Goal: Task Accomplishment & Management: Use online tool/utility

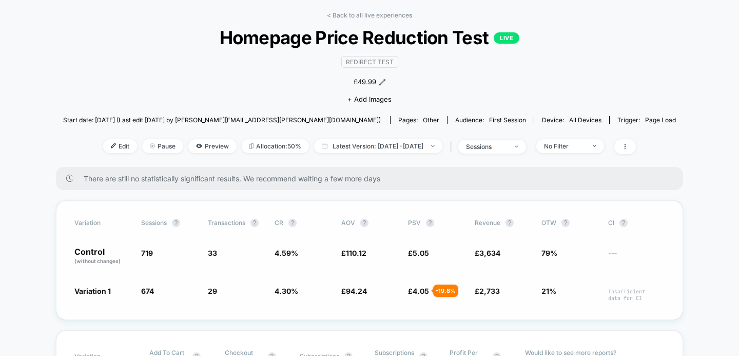
scroll to position [48, 0]
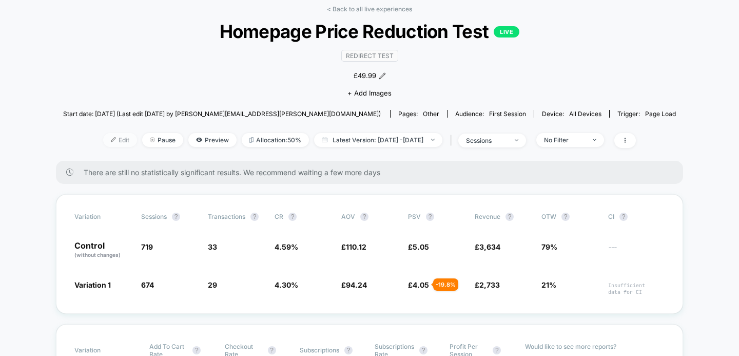
click at [106, 140] on span "Edit" at bounding box center [120, 140] width 34 height 14
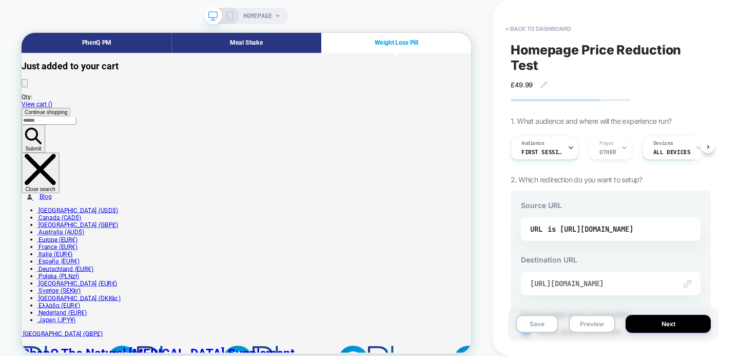
click at [523, 44] on link "Weight Loss Pill" at bounding box center [522, 46] width 64 height 15
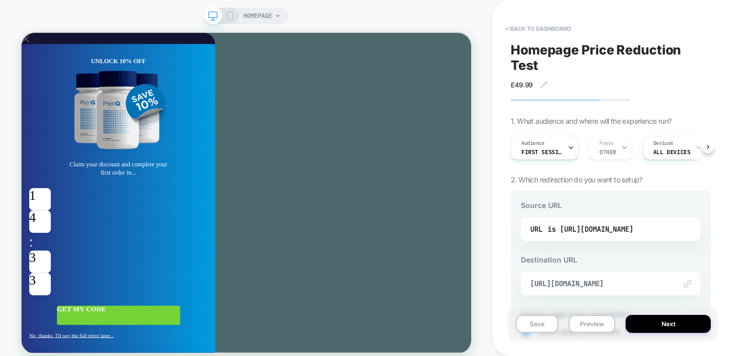
click at [32, 48] on span "X" at bounding box center [27, 40] width 11 height 15
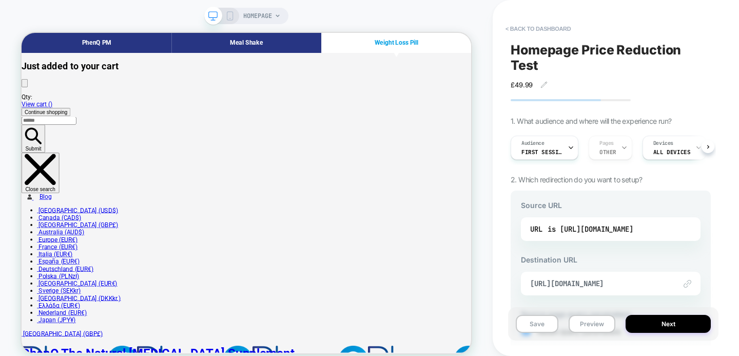
click at [396, 13] on div "HOMEPAGE" at bounding box center [246, 184] width 493 height 349
click at [556, 30] on button "< back to dashboard" at bounding box center [538, 29] width 75 height 16
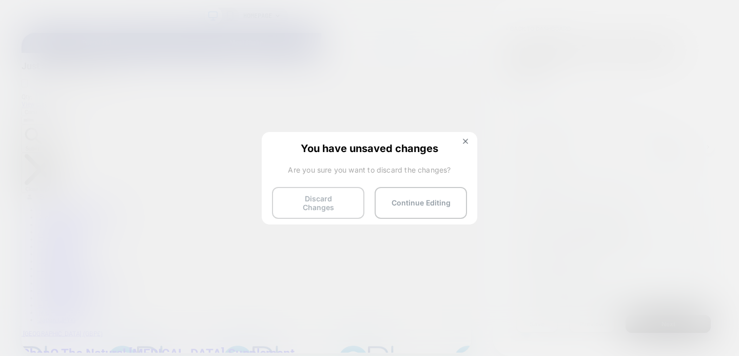
click at [320, 199] on button "Discard Changes" at bounding box center [318, 203] width 92 height 32
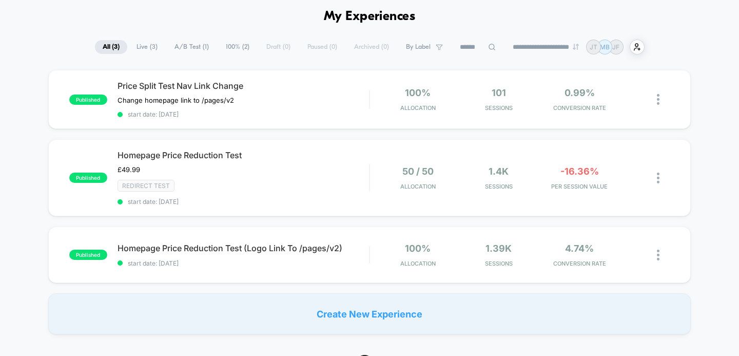
scroll to position [45, 0]
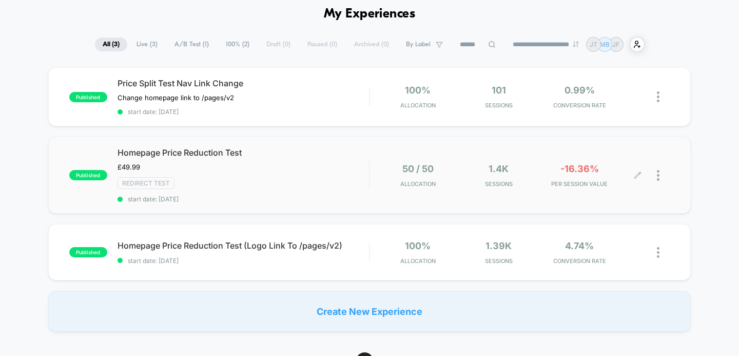
click at [638, 175] on icon at bounding box center [638, 176] width 8 height 8
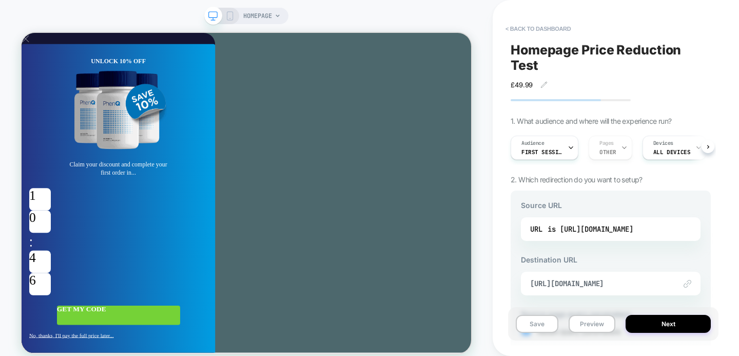
click at [32, 48] on span "X" at bounding box center [27, 40] width 11 height 15
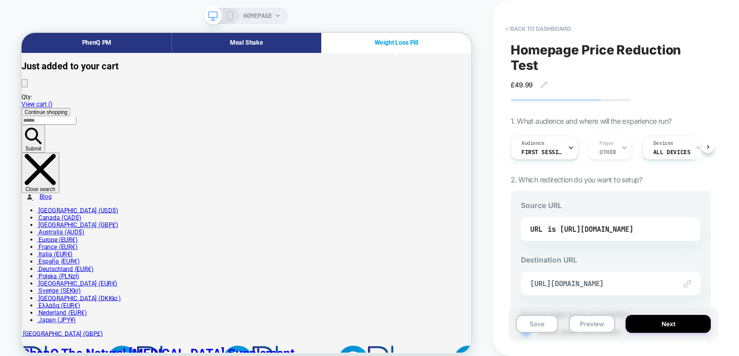
click at [517, 32] on button "< back to dashboard" at bounding box center [538, 29] width 75 height 16
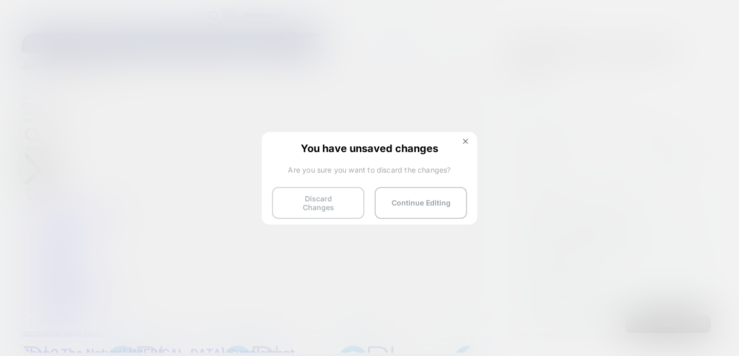
click at [328, 197] on button "Discard Changes" at bounding box center [318, 203] width 92 height 32
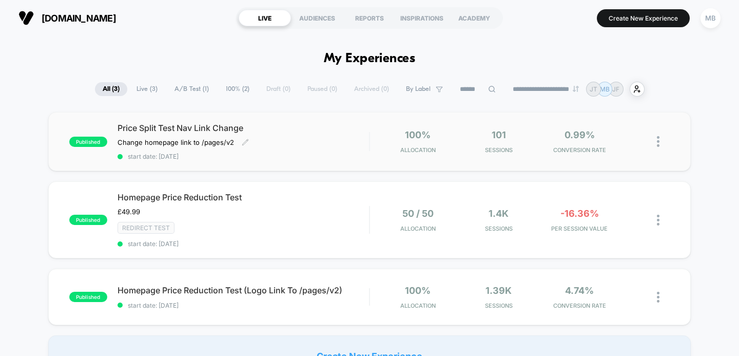
click at [176, 123] on span "Price Split Test Nav Link Change" at bounding box center [244, 128] width 252 height 10
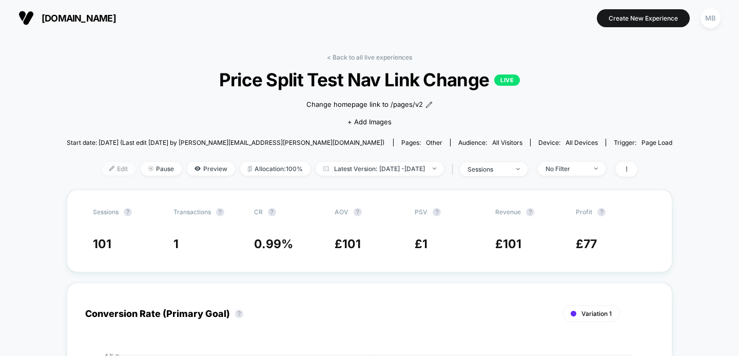
click at [102, 173] on span "Edit" at bounding box center [119, 169] width 34 height 14
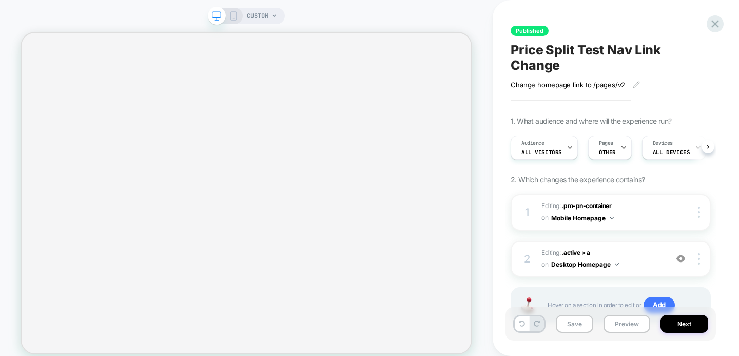
scroll to position [0, 1]
click at [704, 24] on div "Published Price Split Test Nav Link Change Change homepage link to /pages/v2 Cl…" at bounding box center [611, 177] width 211 height 335
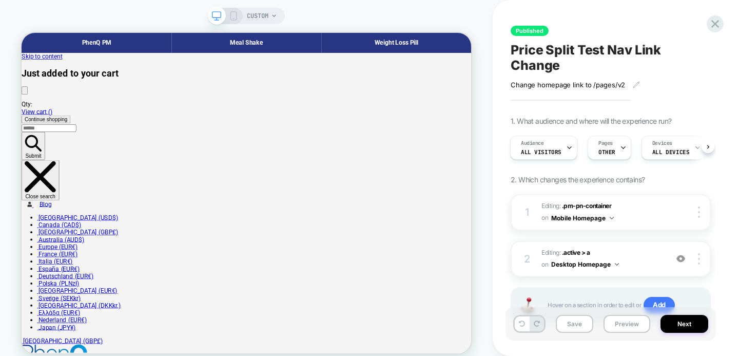
scroll to position [0, 0]
click at [707, 24] on div at bounding box center [715, 23] width 21 height 21
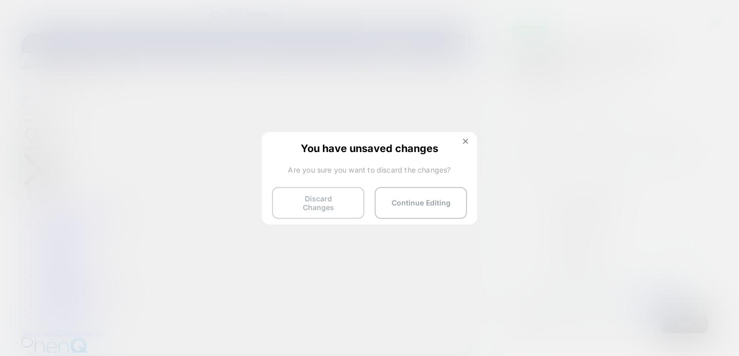
click at [341, 198] on button "Discard Changes" at bounding box center [318, 203] width 92 height 32
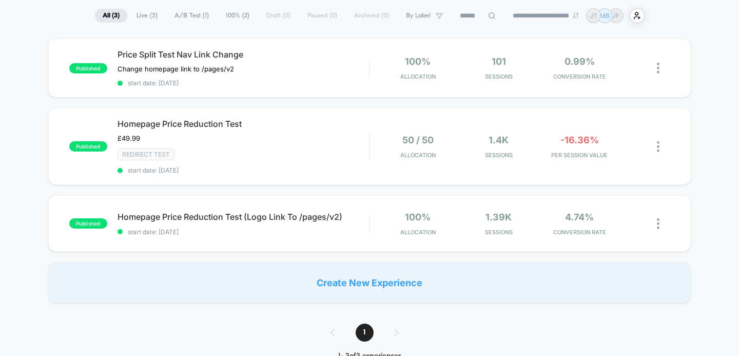
scroll to position [79, 0]
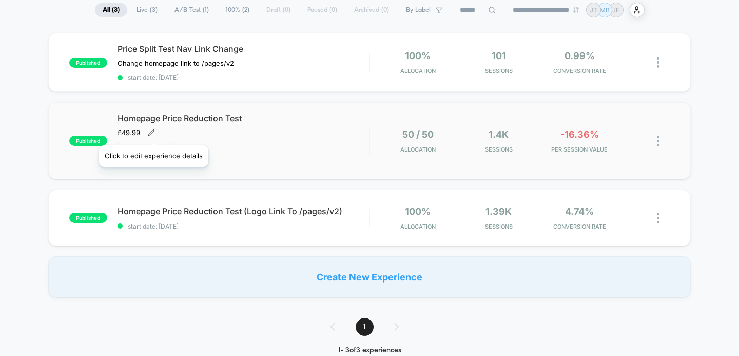
click at [153, 132] on icon at bounding box center [151, 132] width 7 height 7
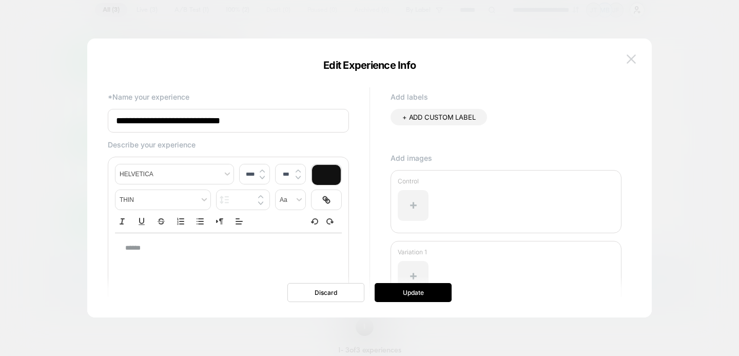
click at [630, 60] on img at bounding box center [631, 58] width 9 height 9
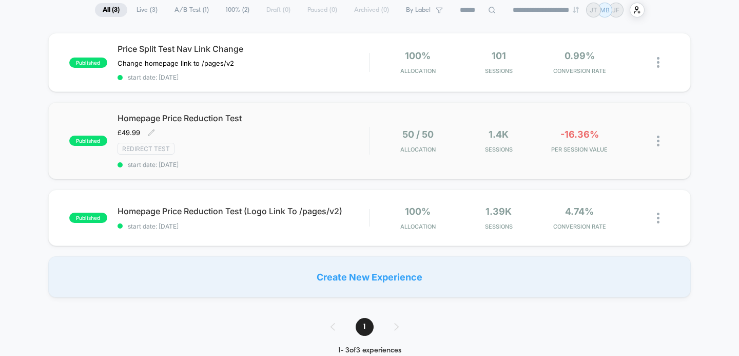
click at [659, 141] on img at bounding box center [658, 141] width 3 height 11
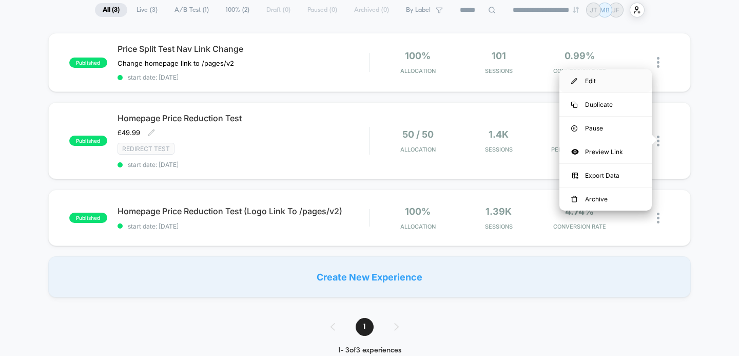
click at [597, 81] on div "Edit" at bounding box center [606, 80] width 92 height 23
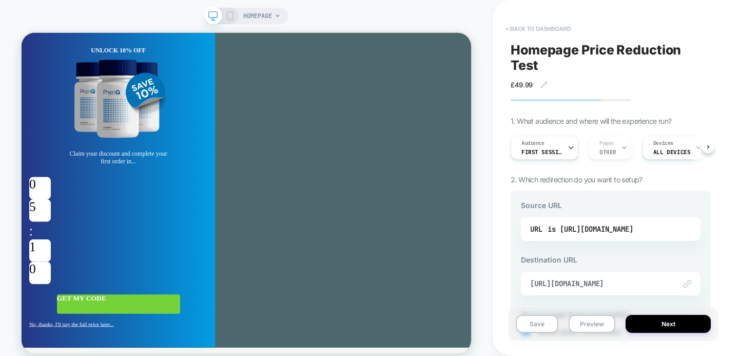
click at [526, 23] on button "< back to dashboard" at bounding box center [538, 29] width 75 height 16
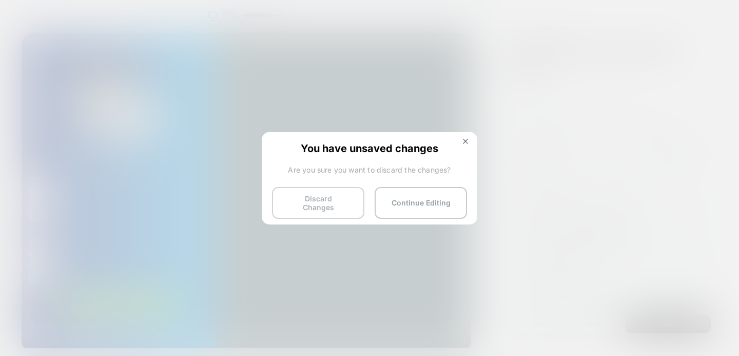
click at [332, 191] on button "Discard Changes" at bounding box center [318, 203] width 92 height 32
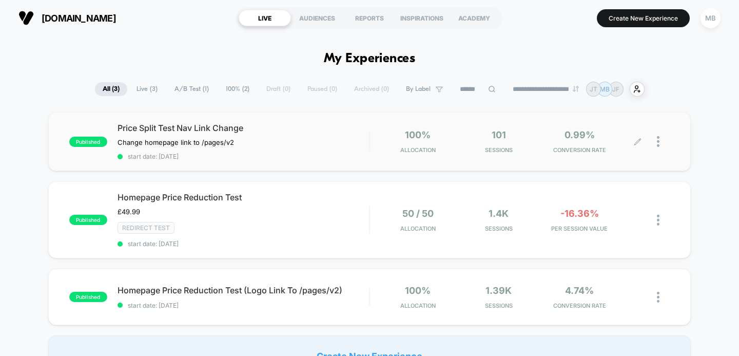
click at [661, 139] on div at bounding box center [663, 141] width 13 height 24
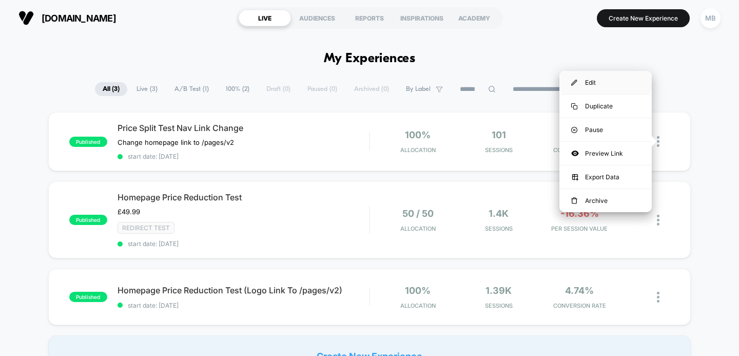
click at [603, 82] on div "Edit" at bounding box center [606, 82] width 92 height 23
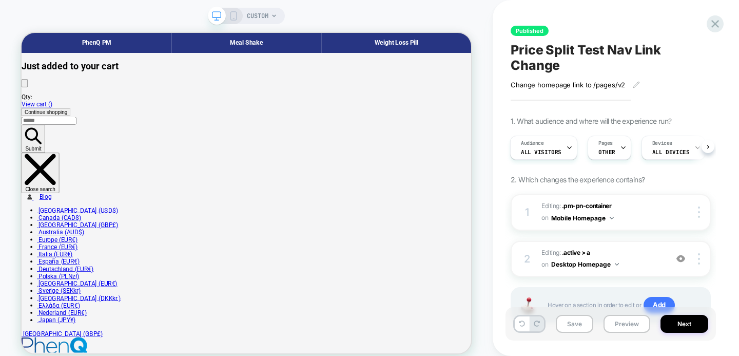
scroll to position [43, 0]
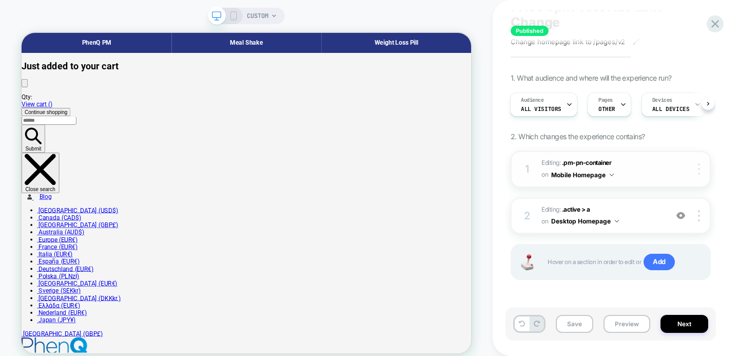
click at [702, 169] on div at bounding box center [701, 168] width 20 height 11
click at [557, 157] on span "Editing : .pm-pn-container .pm-pn-container on Mobile Homepage" at bounding box center [602, 169] width 121 height 24
click at [587, 166] on span "Editing : .pm-pn-container .pm-pn-container on Mobile Homepage" at bounding box center [602, 169] width 121 height 24
click at [586, 161] on span ".pm-pn-container" at bounding box center [586, 163] width 49 height 8
click at [623, 172] on span "Editing : .pm-pn-container .pm-pn-container on Mobile Homepage" at bounding box center [602, 169] width 121 height 24
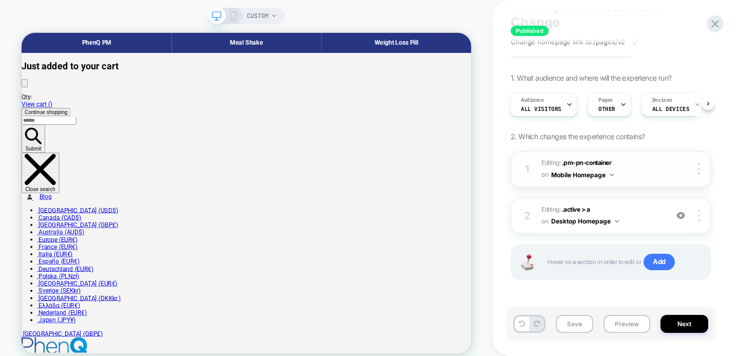
click at [611, 174] on img at bounding box center [612, 175] width 4 height 3
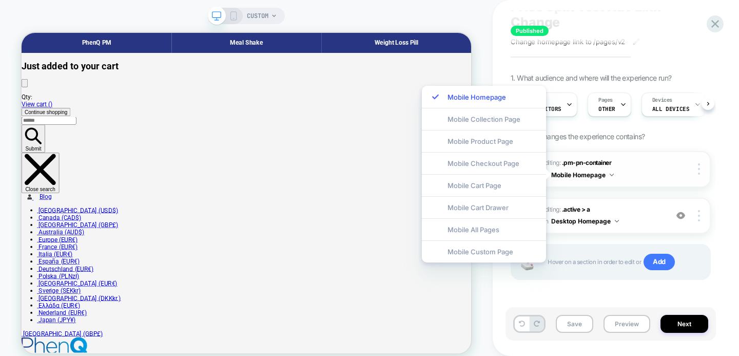
click at [611, 174] on img at bounding box center [612, 175] width 4 height 3
click at [472, 31] on div "CUSTOM" at bounding box center [246, 184] width 493 height 349
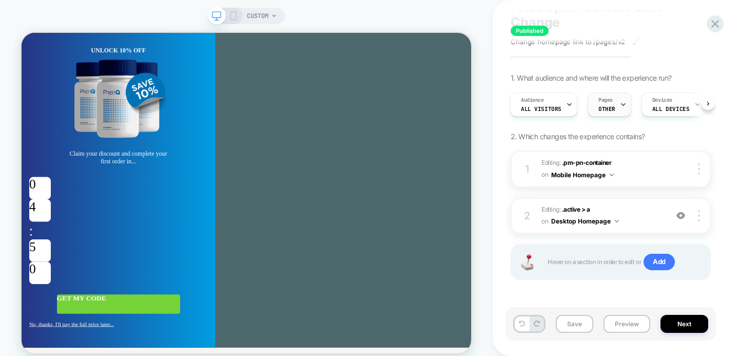
click at [620, 103] on icon at bounding box center [623, 104] width 7 height 7
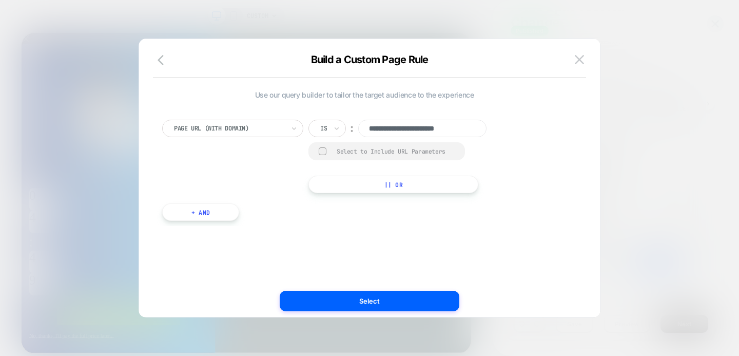
scroll to position [0, 2]
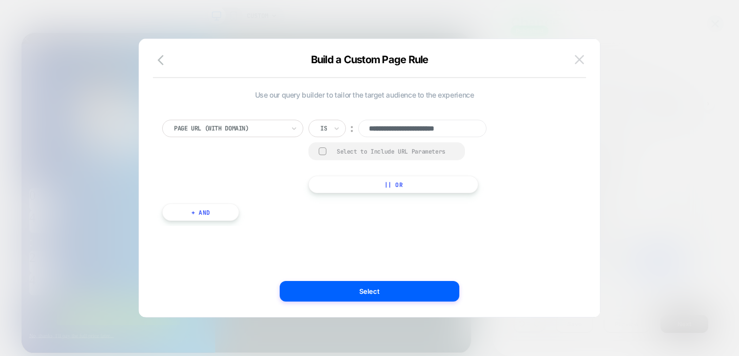
click at [581, 62] on img at bounding box center [579, 59] width 9 height 9
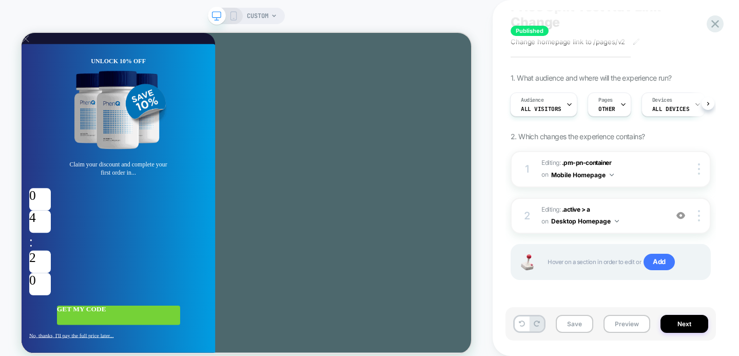
scroll to position [0, 0]
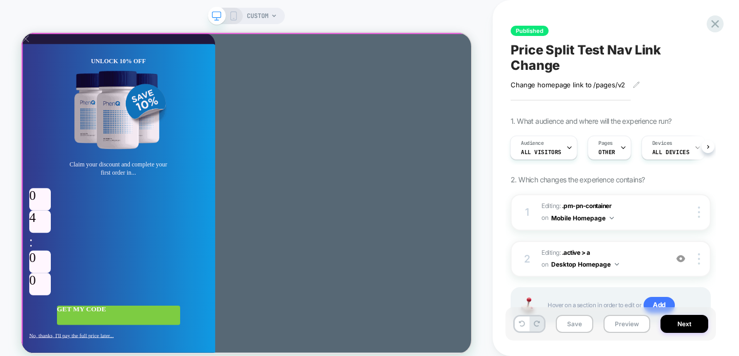
click at [32, 48] on span "X" at bounding box center [27, 40] width 11 height 15
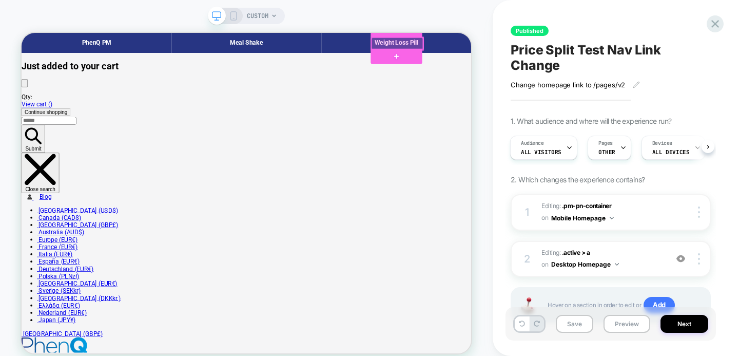
click at [531, 44] on div at bounding box center [522, 47] width 69 height 16
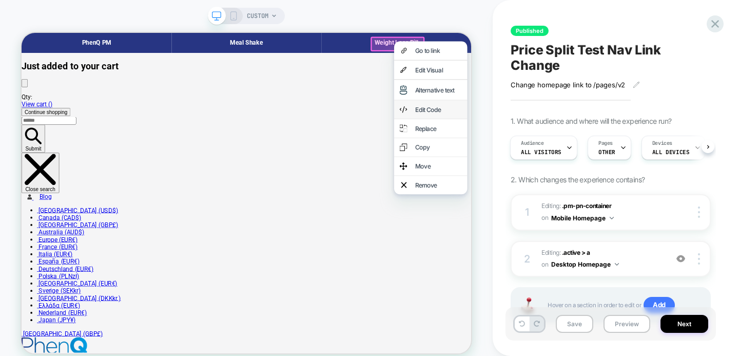
click at [561, 136] on div "Edit Code" at bounding box center [577, 135] width 63 height 10
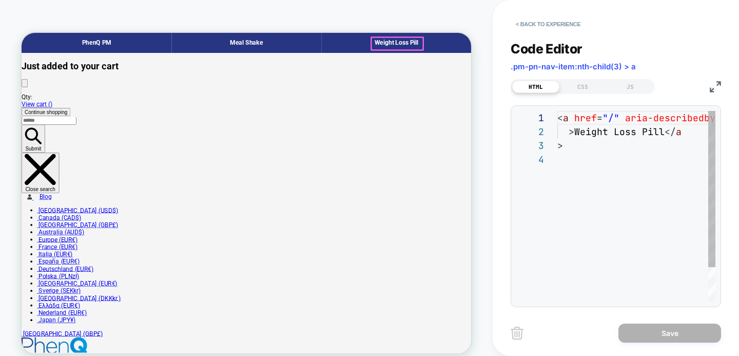
scroll to position [42, 0]
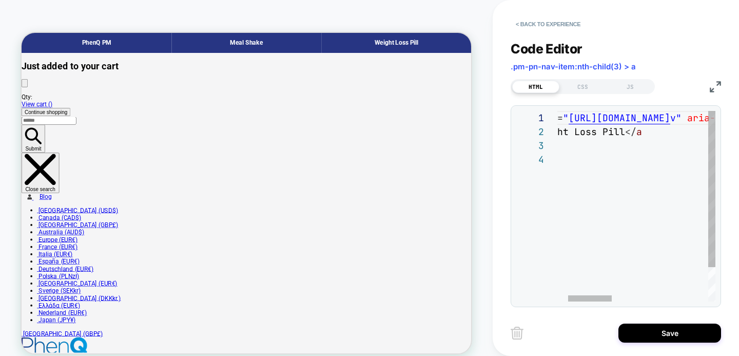
scroll to position [0, 188]
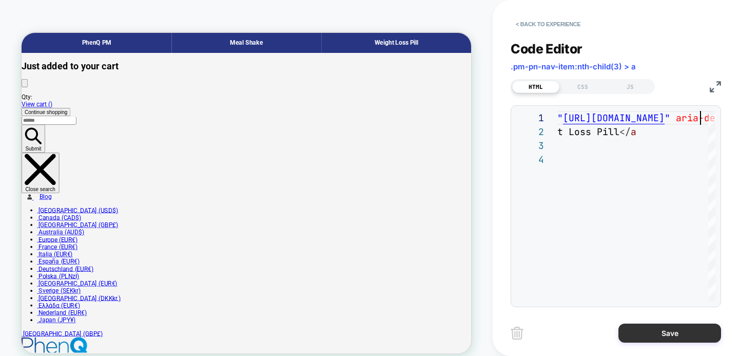
type textarea "**********"
click at [642, 330] on button "Save" at bounding box center [670, 333] width 103 height 19
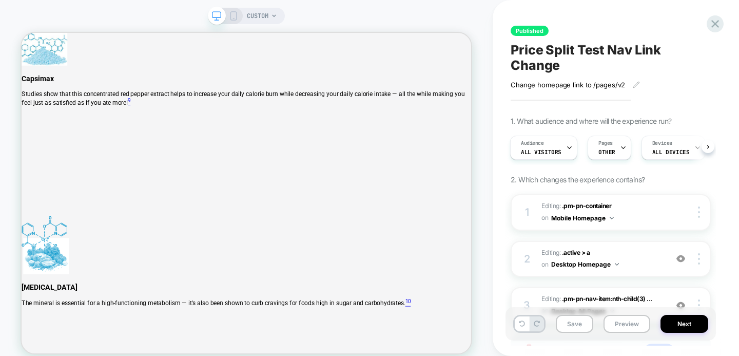
scroll to position [6290, 0]
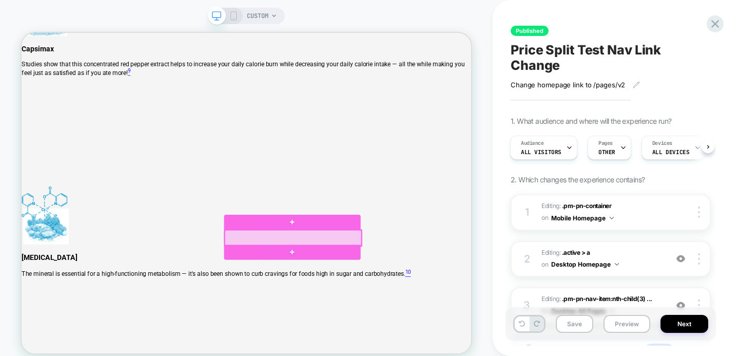
click at [329, 302] on div at bounding box center [384, 306] width 182 height 21
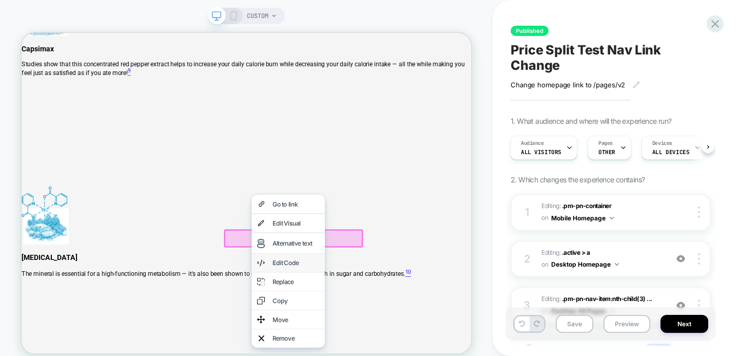
click at [371, 340] on div "Edit Code" at bounding box center [387, 339] width 63 height 10
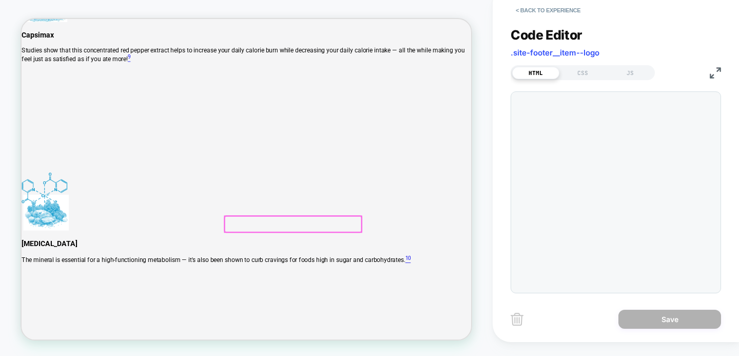
scroll to position [139, 0]
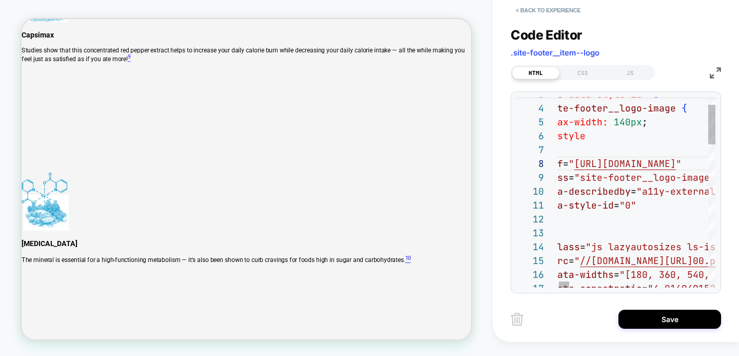
scroll to position [97, 205]
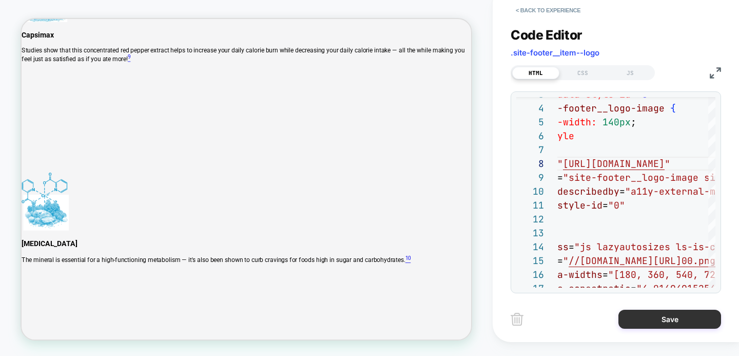
type textarea "**********"
click at [647, 313] on button "Save" at bounding box center [670, 319] width 103 height 19
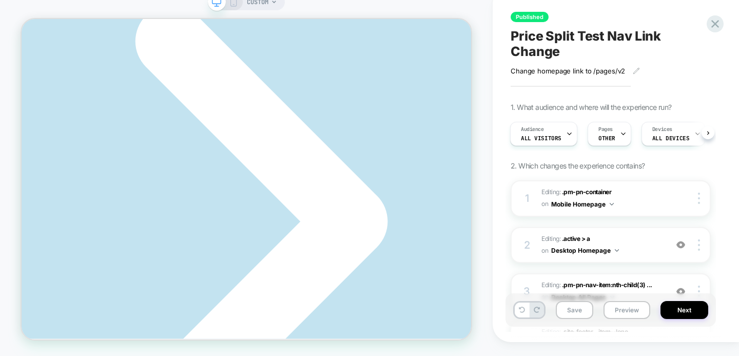
scroll to position [4707, 0]
click at [621, 134] on icon at bounding box center [623, 133] width 7 height 7
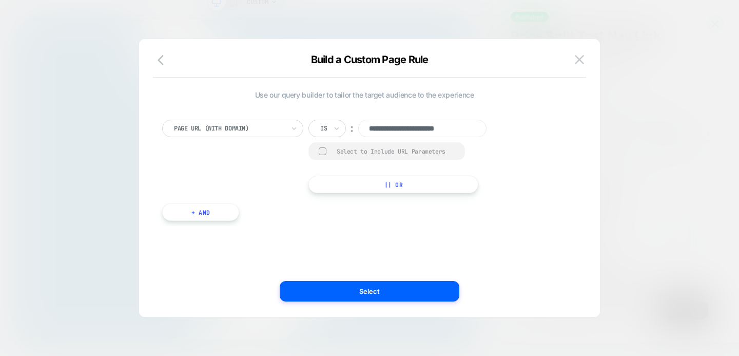
scroll to position [0, 2]
click at [341, 128] on div "Is" at bounding box center [327, 128] width 37 height 17
click at [337, 189] on div "Includes" at bounding box center [352, 189] width 67 height 16
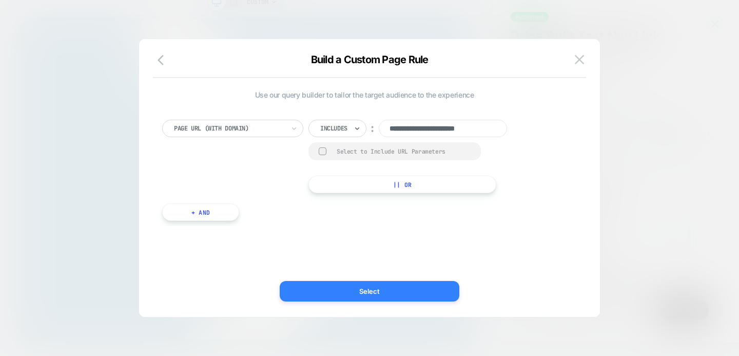
click at [362, 293] on button "Select" at bounding box center [370, 291] width 180 height 21
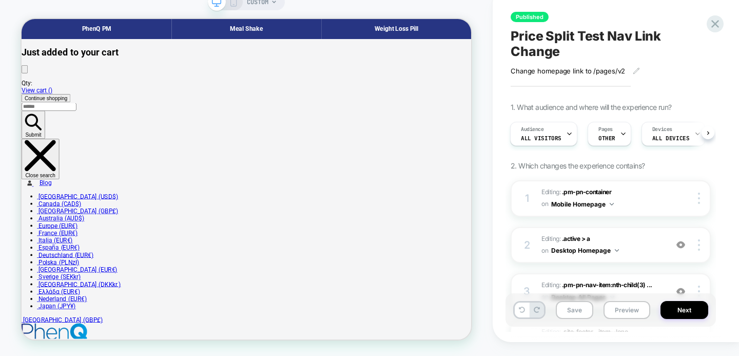
click at [274, 5] on div "CUSTOM" at bounding box center [262, 2] width 30 height 16
click at [278, 3] on div "CUSTOM" at bounding box center [246, 2] width 77 height 16
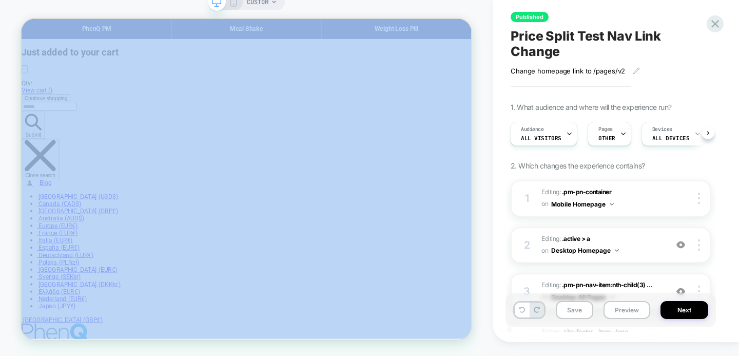
click at [278, 3] on div "CUSTOM" at bounding box center [246, 2] width 77 height 16
click at [716, 21] on icon at bounding box center [716, 24] width 14 height 14
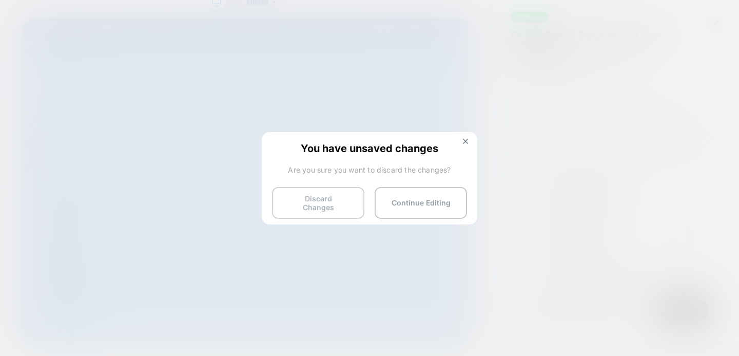
click at [331, 197] on button "Discard Changes" at bounding box center [318, 203] width 92 height 32
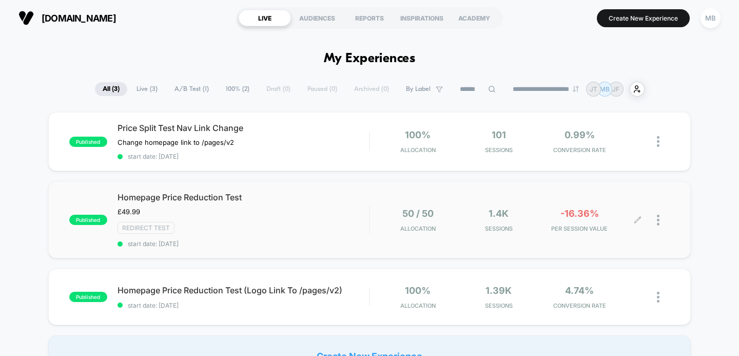
click at [654, 219] on div at bounding box center [654, 220] width 32 height 24
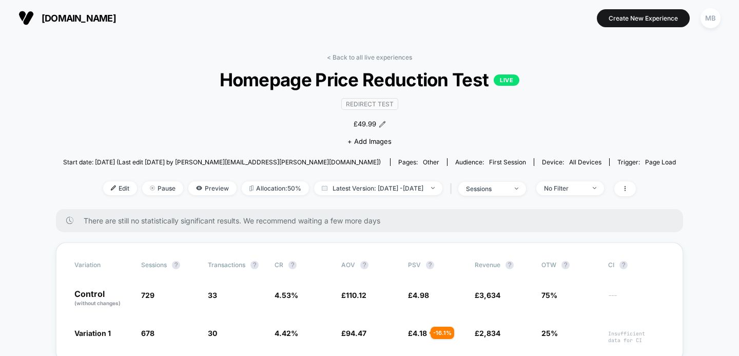
click at [350, 61] on div "< Back to all live experiences Homepage Price Reduction Test LIVE Redirect Test…" at bounding box center [369, 131] width 613 height 156
click at [356, 57] on link "< Back to all live experiences" at bounding box center [369, 57] width 85 height 8
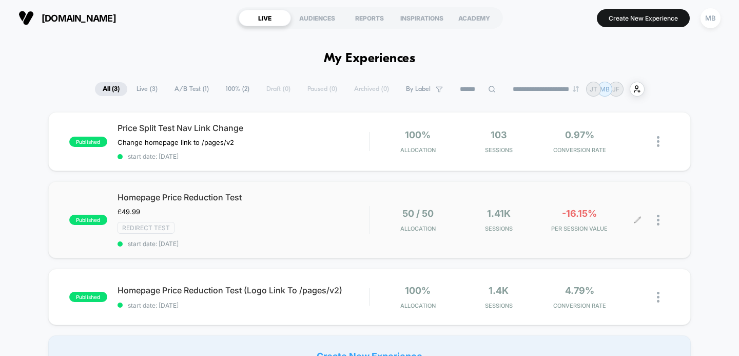
click at [663, 215] on div at bounding box center [663, 220] width 13 height 24
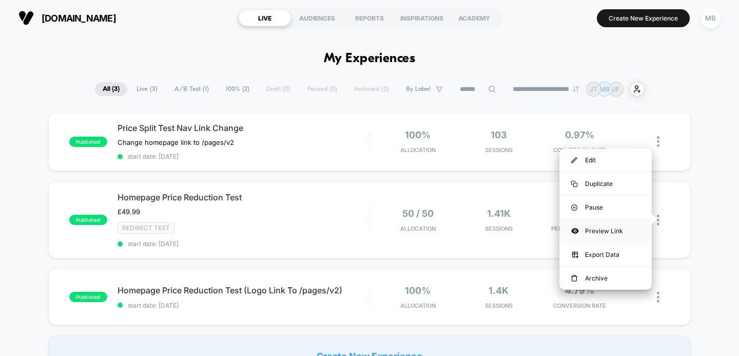
click at [603, 231] on div "Preview Link" at bounding box center [606, 230] width 92 height 23
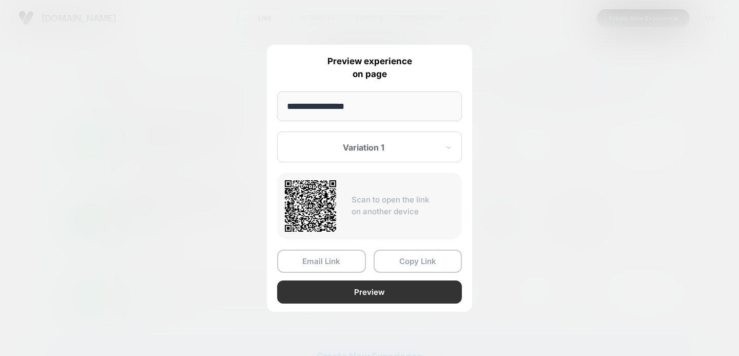
click at [351, 292] on button "Preview" at bounding box center [369, 291] width 185 height 23
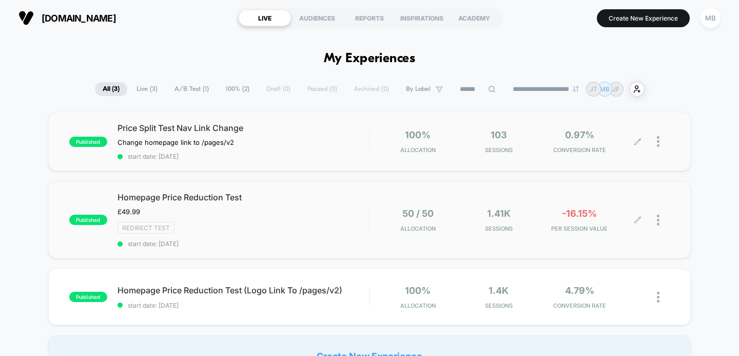
click at [639, 142] on icon at bounding box center [638, 142] width 8 height 8
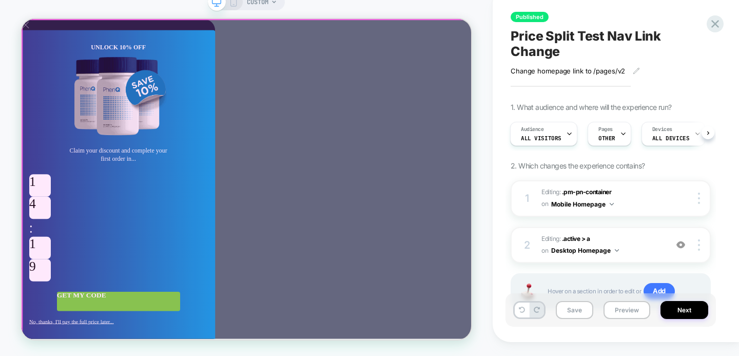
click at [32, 34] on span "X" at bounding box center [27, 26] width 11 height 15
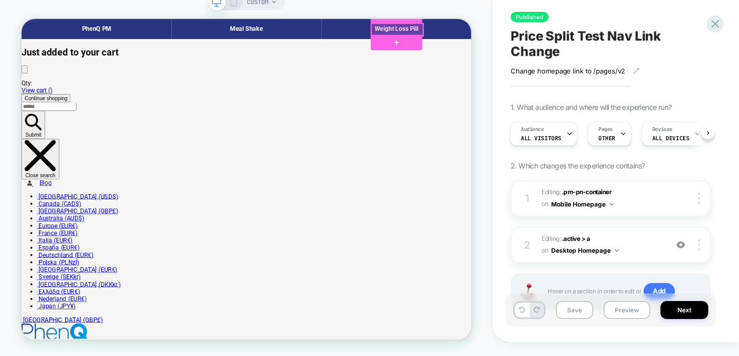
click at [529, 34] on div at bounding box center [522, 33] width 69 height 16
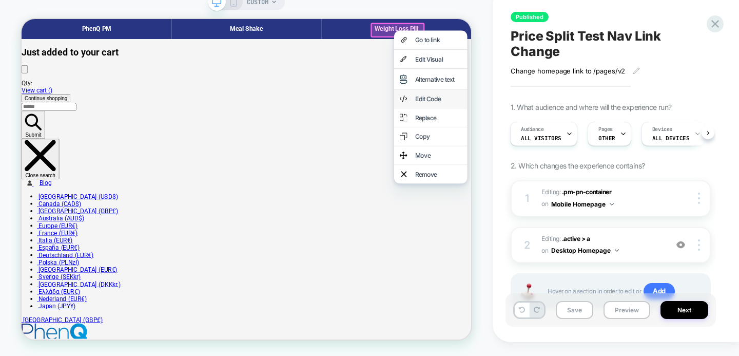
click at [563, 129] on div "Edit Code" at bounding box center [577, 125] width 63 height 10
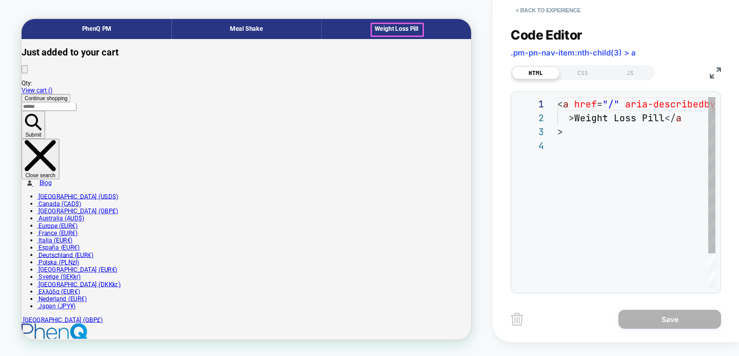
scroll to position [42, 0]
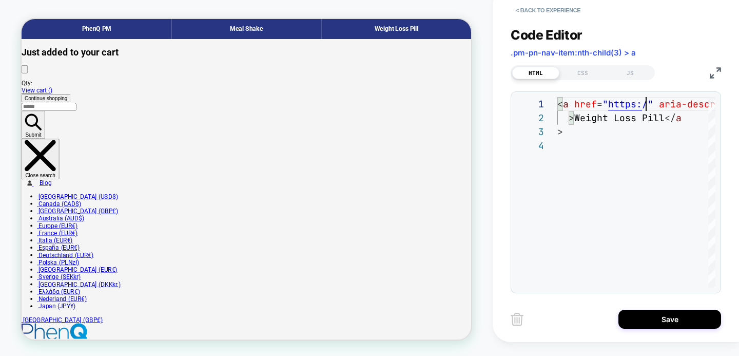
scroll to position [0, 94]
type textarea "**********"
click at [557, 18] on button "< Back to experience" at bounding box center [548, 10] width 75 height 16
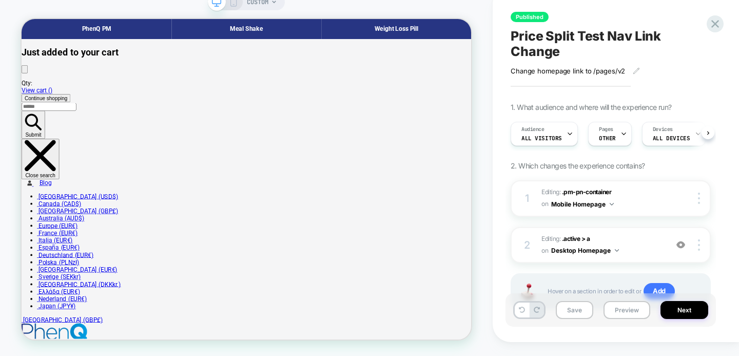
scroll to position [0, 1]
click at [700, 204] on div at bounding box center [701, 198] width 20 height 11
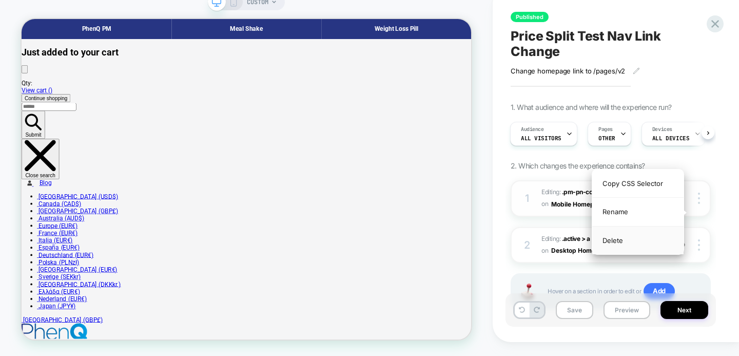
click at [615, 239] on div "Delete" at bounding box center [638, 240] width 91 height 28
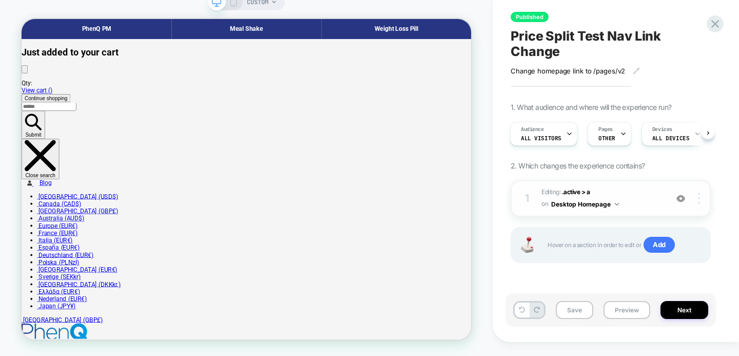
click at [704, 204] on div at bounding box center [701, 198] width 20 height 11
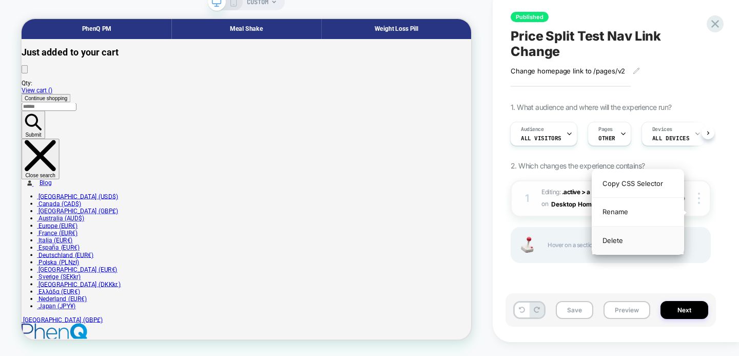
click at [613, 245] on div "Delete" at bounding box center [638, 240] width 91 height 28
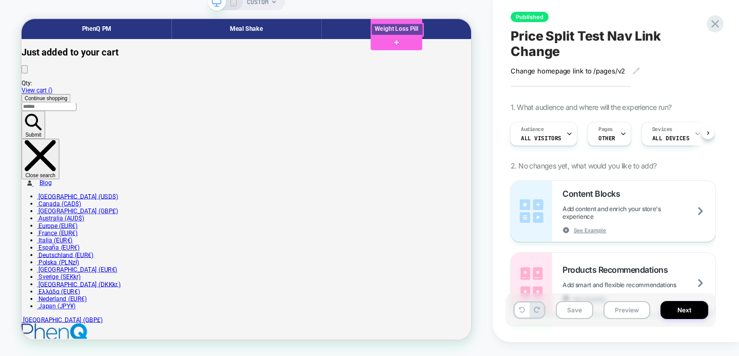
click at [529, 34] on div at bounding box center [522, 33] width 69 height 16
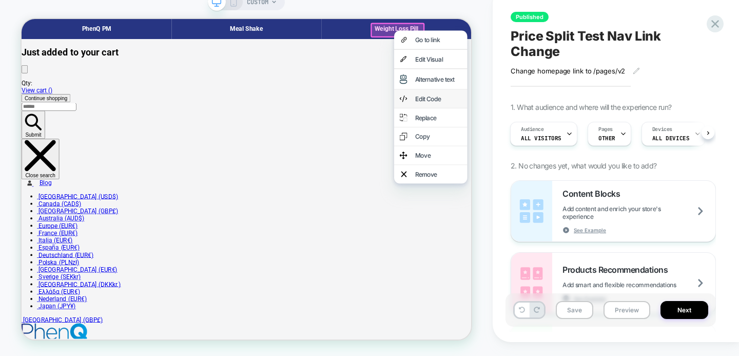
click at [559, 130] on div "Edit Code" at bounding box center [577, 125] width 63 height 10
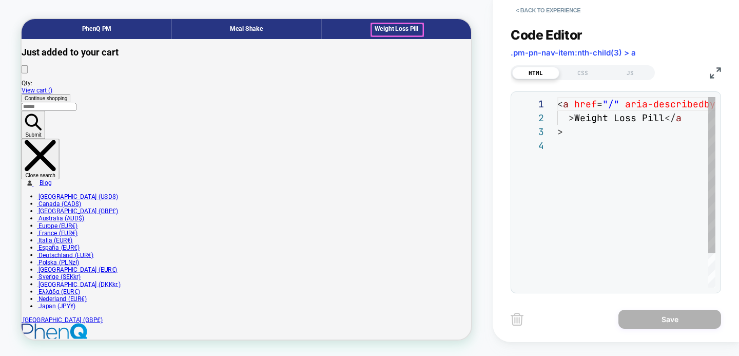
scroll to position [42, 0]
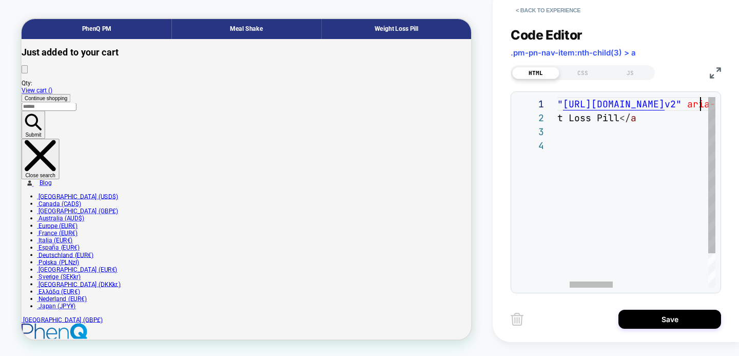
scroll to position [0, 188]
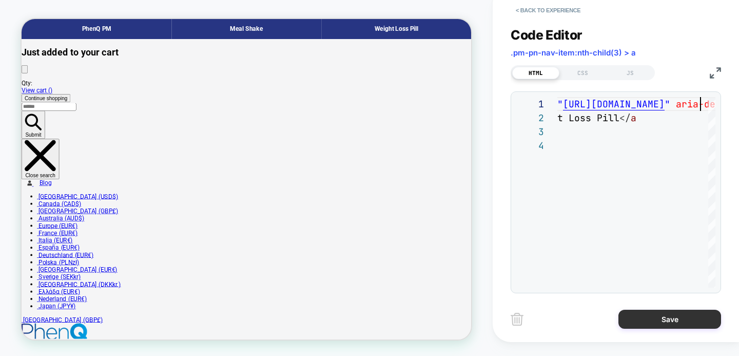
type textarea "**********"
click at [646, 329] on button "Save" at bounding box center [670, 319] width 103 height 19
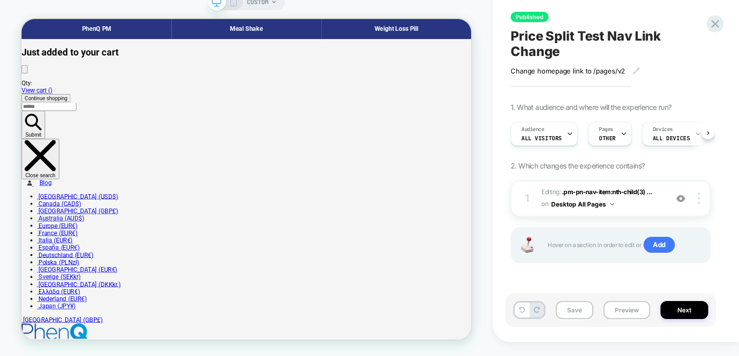
scroll to position [0, 1]
click at [622, 135] on icon at bounding box center [624, 134] width 4 height 2
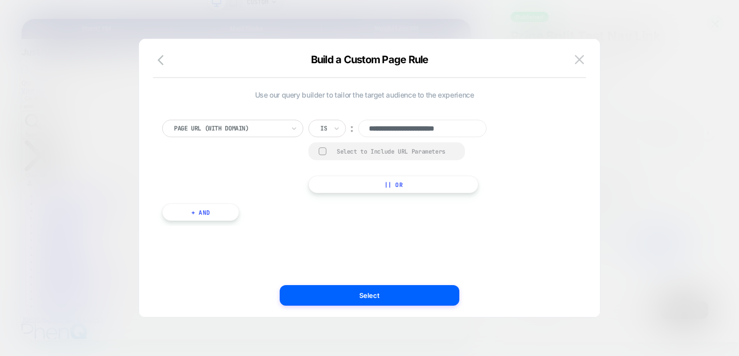
scroll to position [0, 2]
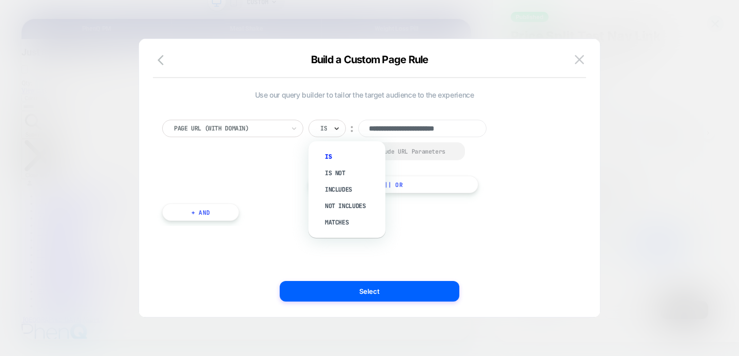
click at [339, 133] on icon at bounding box center [336, 128] width 7 height 10
click at [339, 190] on div "Includes" at bounding box center [352, 189] width 67 height 16
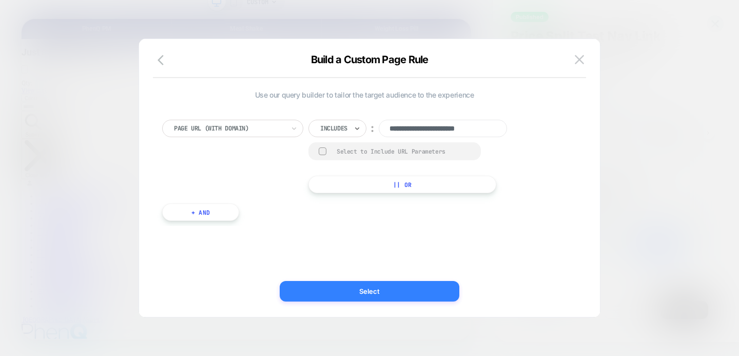
click at [348, 296] on button "Select" at bounding box center [370, 291] width 180 height 21
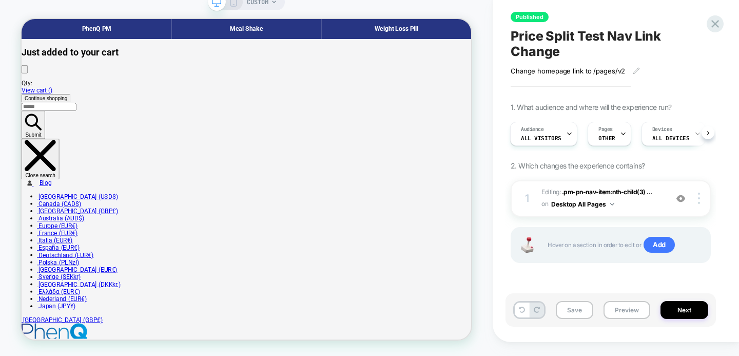
click at [237, 7] on icon at bounding box center [233, 1] width 9 height 9
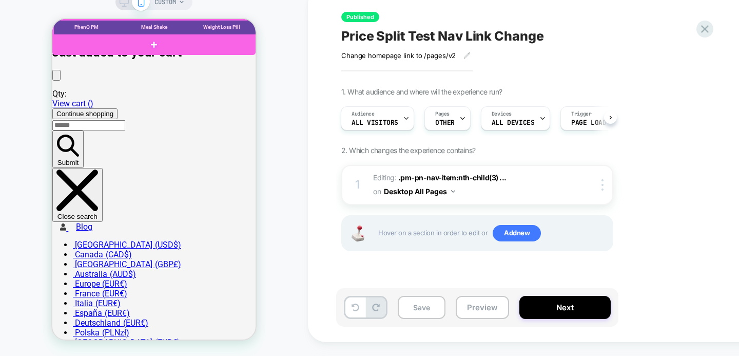
click at [223, 25] on div at bounding box center [154, 28] width 203 height 16
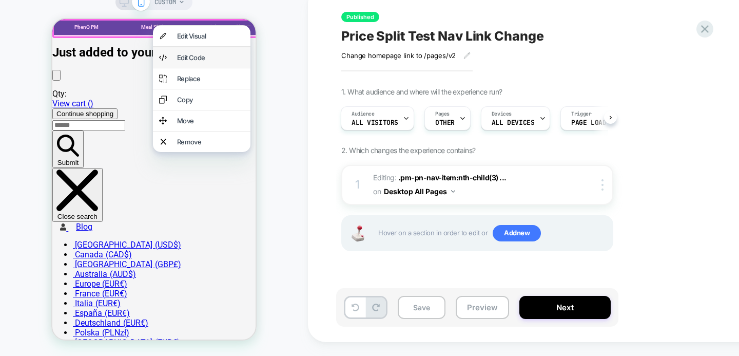
click at [195, 62] on div "Edit Code" at bounding box center [210, 57] width 67 height 8
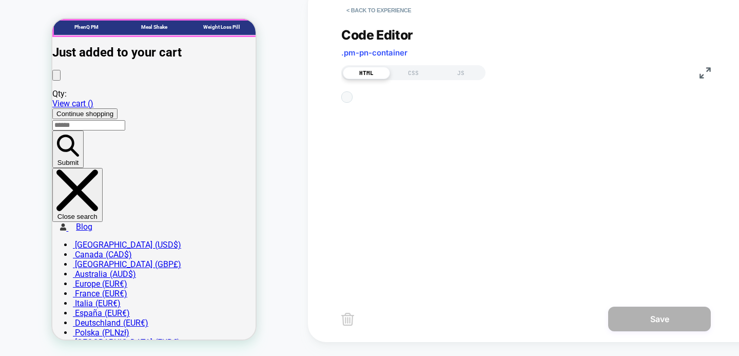
scroll to position [139, 0]
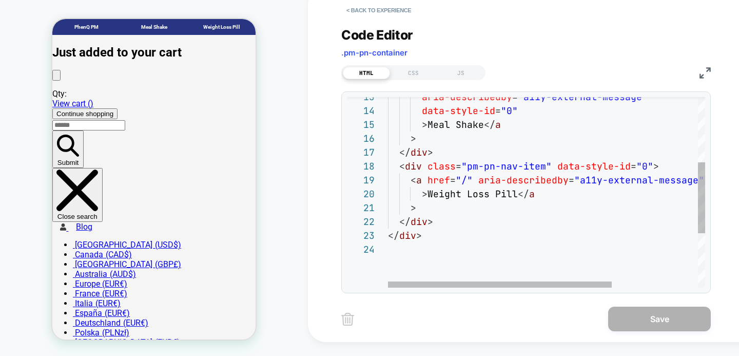
click at [466, 193] on div "aria-describedby = "a11y-external-message" data-style-id = "0" > Meal Shake </ …" at bounding box center [608, 177] width 440 height 509
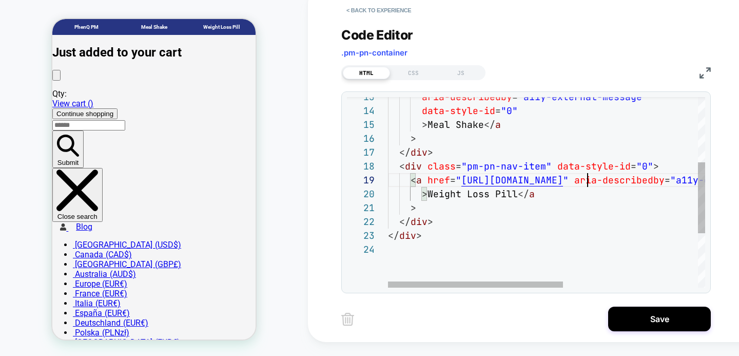
scroll to position [111, 211]
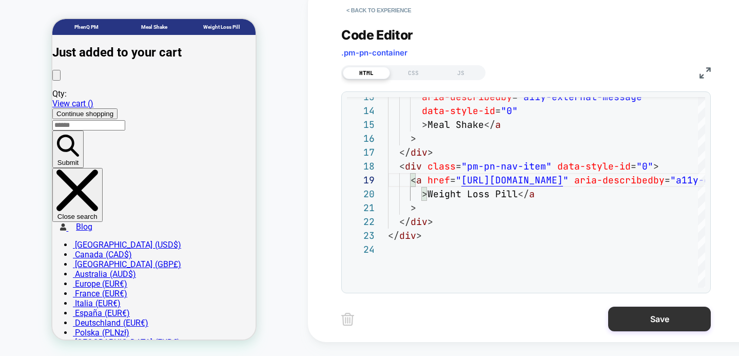
type textarea "**********"
click at [631, 331] on button "Save" at bounding box center [660, 319] width 103 height 25
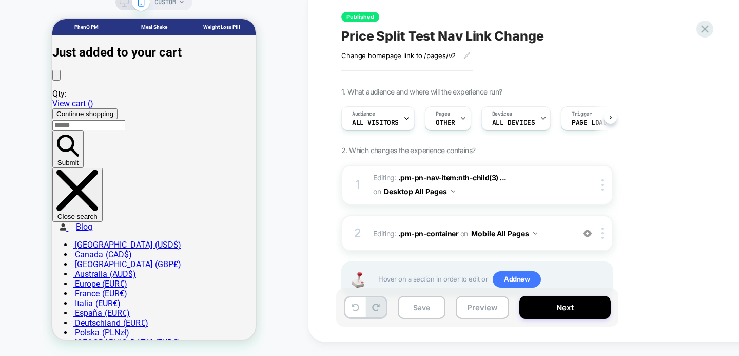
scroll to position [0, 1]
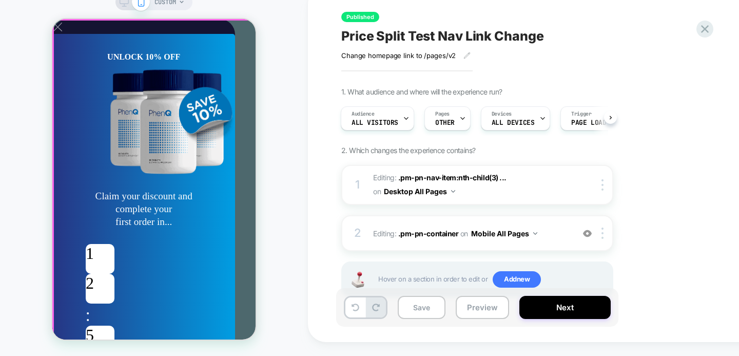
click at [63, 34] on span "X" at bounding box center [57, 26] width 11 height 15
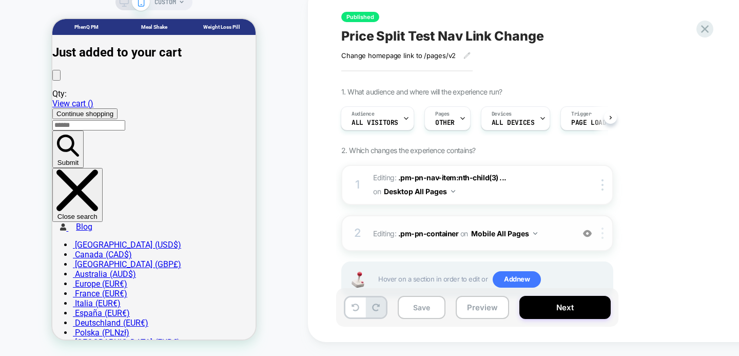
click at [605, 239] on div at bounding box center [604, 232] width 17 height 11
